Goal: Information Seeking & Learning: Learn about a topic

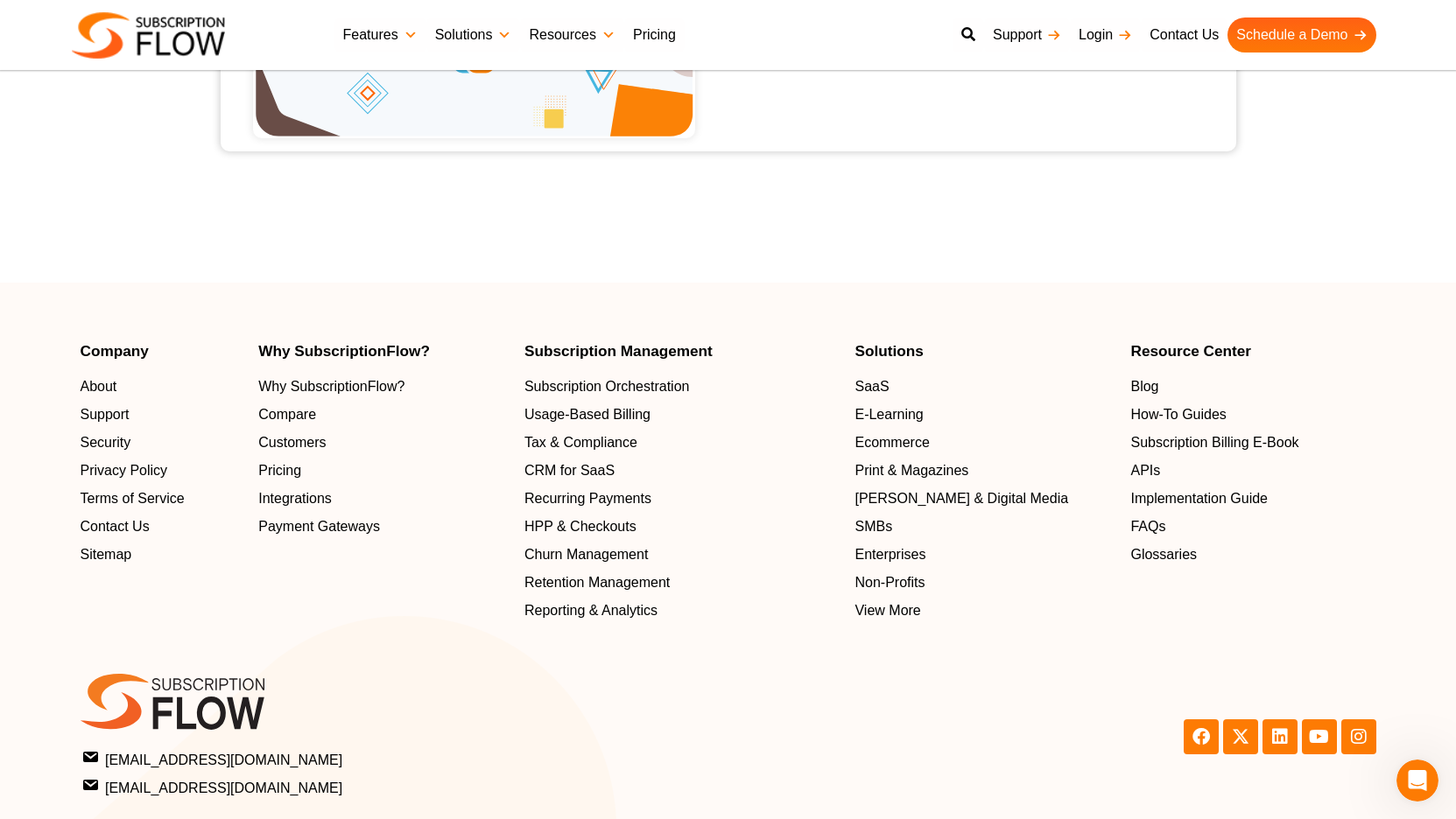
scroll to position [2567, 0]
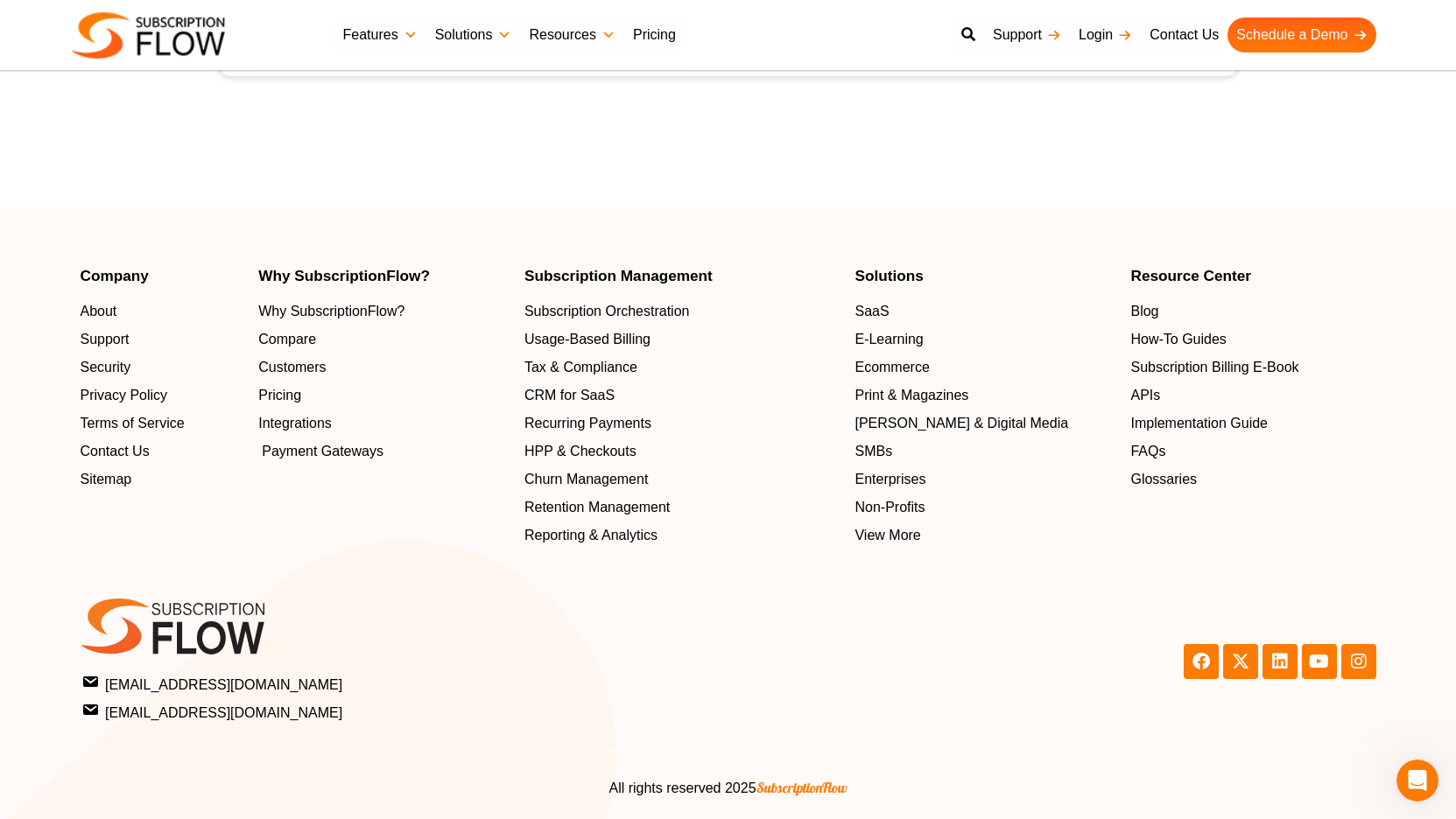
click at [353, 445] on span "Payment Gateways" at bounding box center [322, 451] width 121 height 21
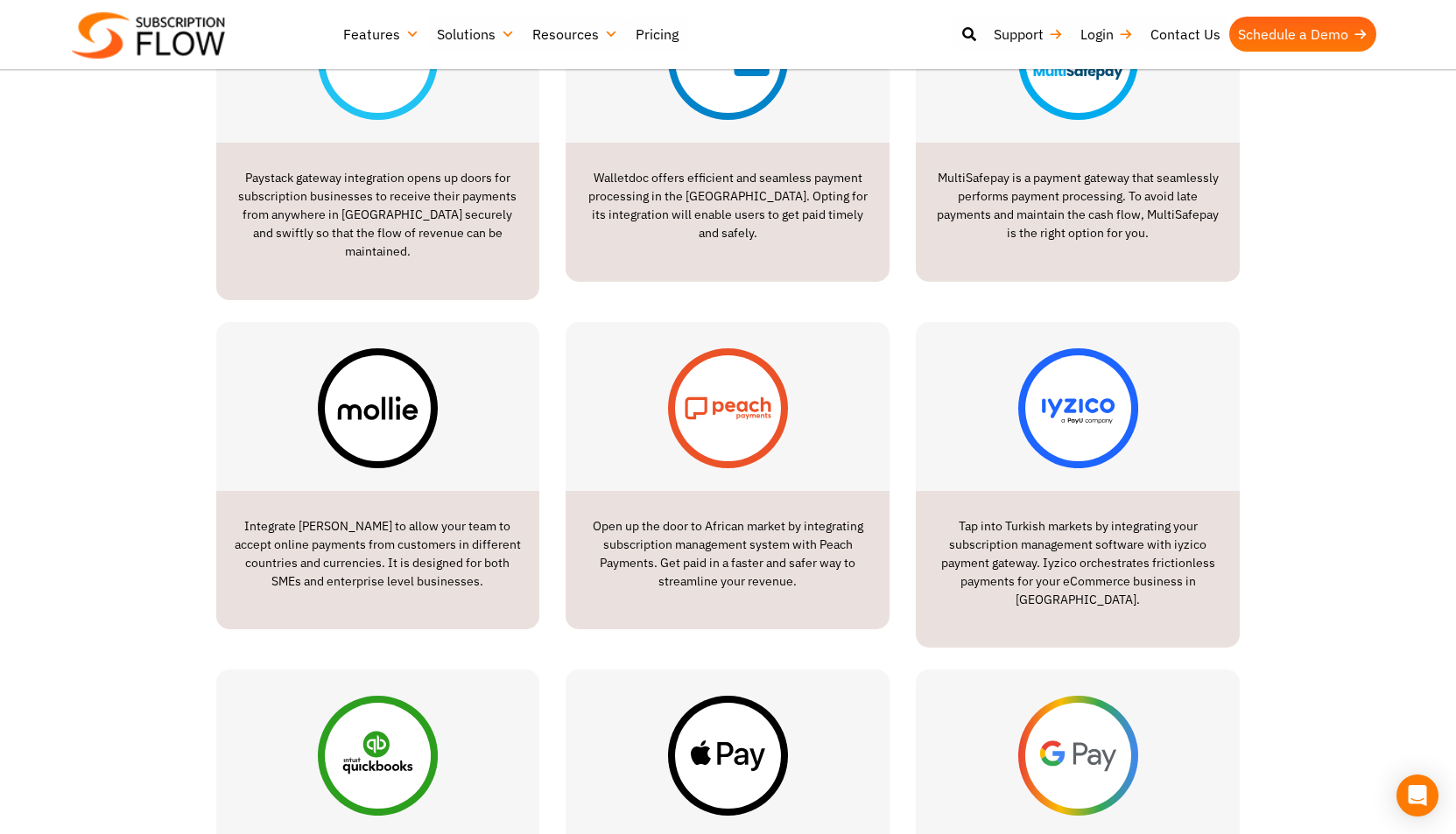
scroll to position [1932, 0]
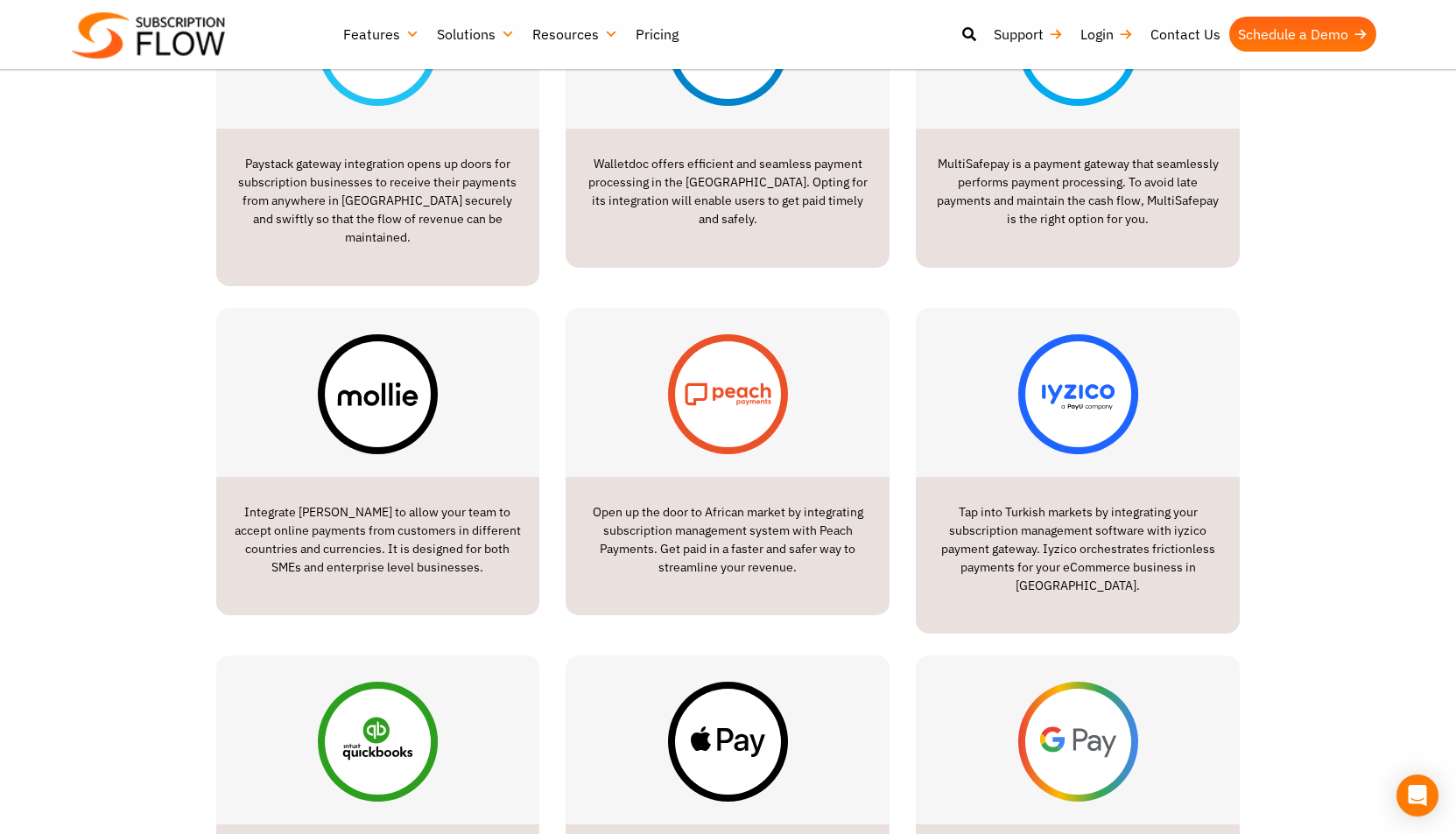
click at [696, 430] on img at bounding box center [728, 394] width 120 height 120
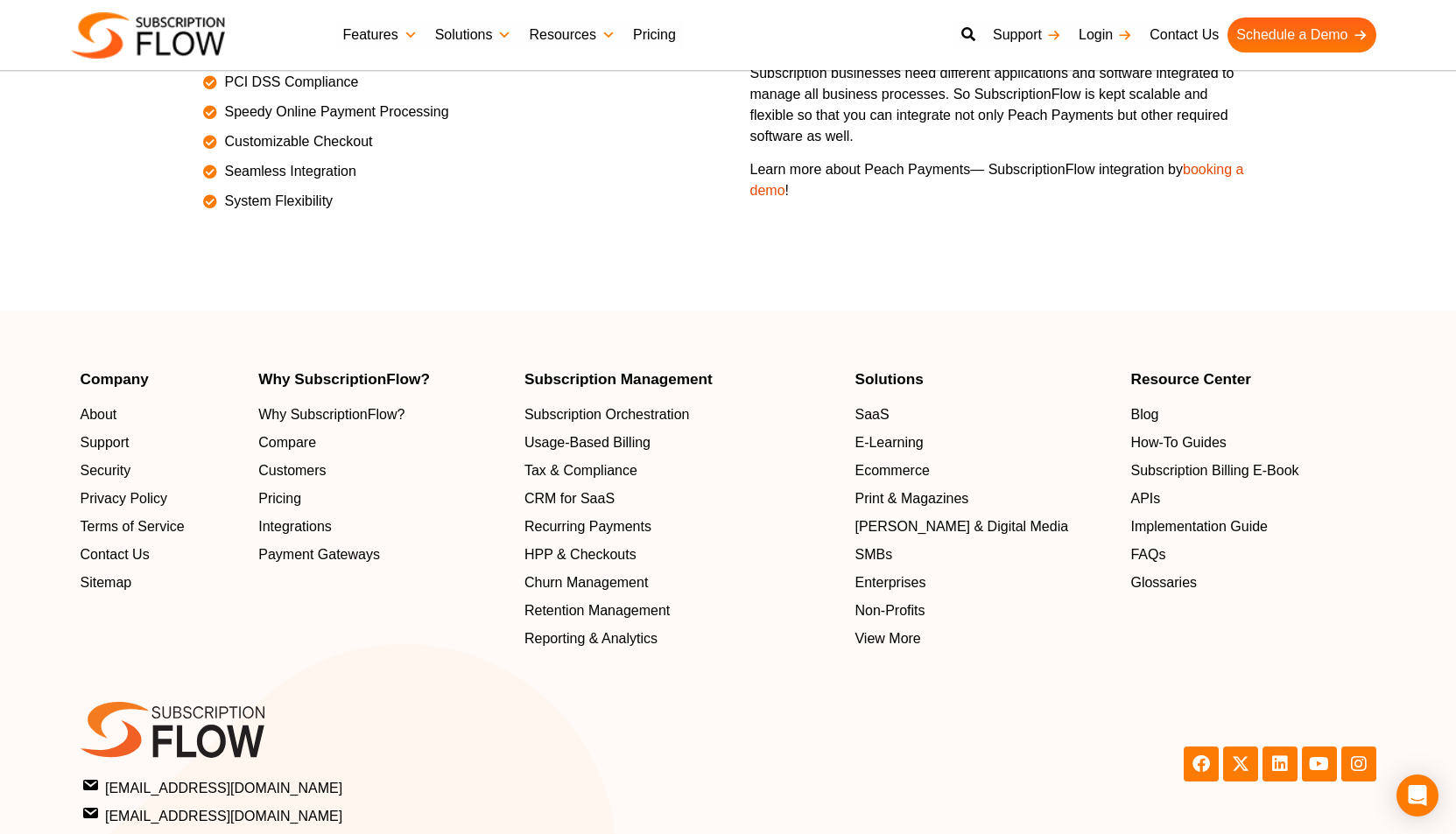
scroll to position [2047, 0]
